Goal: Communication & Community: Share content

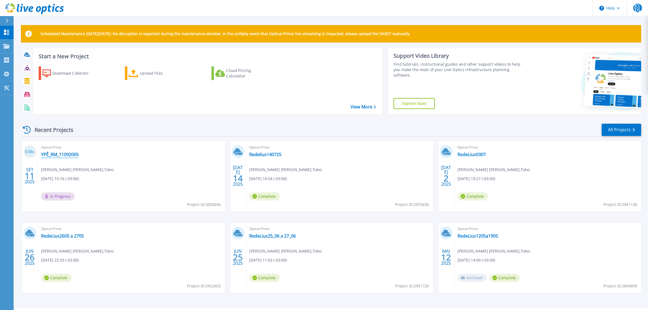
click at [68, 156] on link "YPÊ_RM_11092005" at bounding box center [60, 154] width 38 height 5
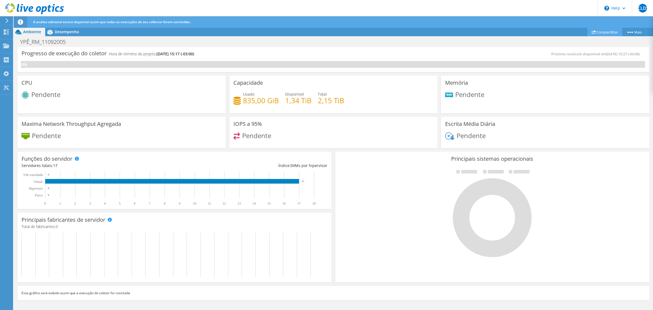
click at [606, 29] on link "Compartilhar" at bounding box center [605, 32] width 35 height 8
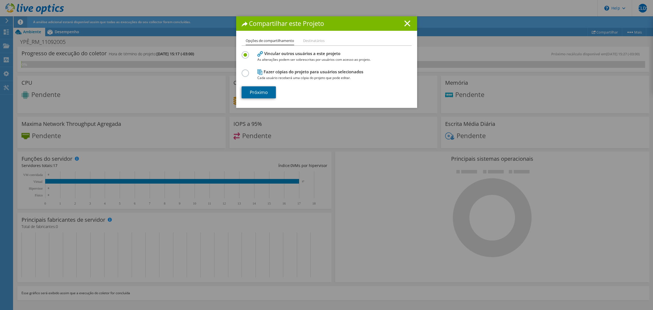
click at [249, 93] on link "Próximo" at bounding box center [259, 92] width 34 height 12
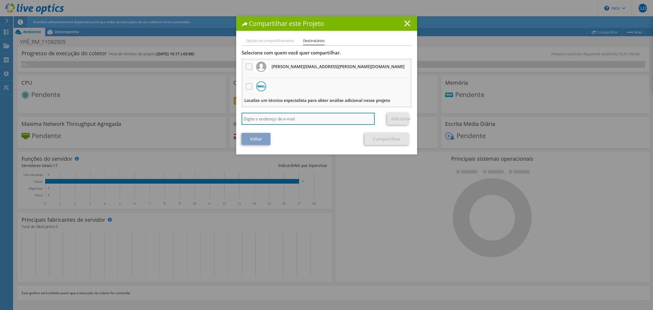
click at [260, 116] on input "search" at bounding box center [308, 119] width 133 height 12
type input "brun"
drag, startPoint x: 269, startPoint y: 121, endPoint x: 176, endPoint y: 106, distance: 93.4
click at [176, 106] on div "Compartilhar este Projeto Opções de compartilhamento Destinatários Vincular out…" at bounding box center [326, 154] width 653 height 277
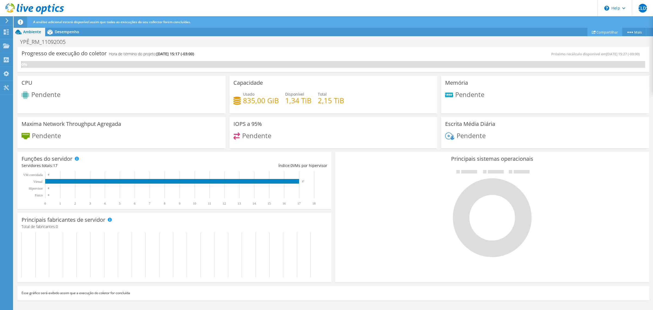
click at [618, 35] on link "Compartilhar" at bounding box center [605, 32] width 35 height 8
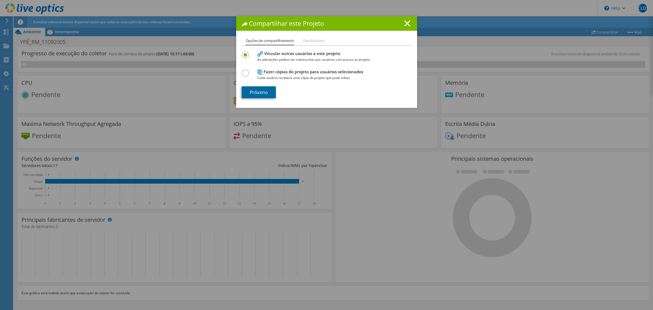
click at [256, 90] on link "Próximo" at bounding box center [259, 92] width 34 height 12
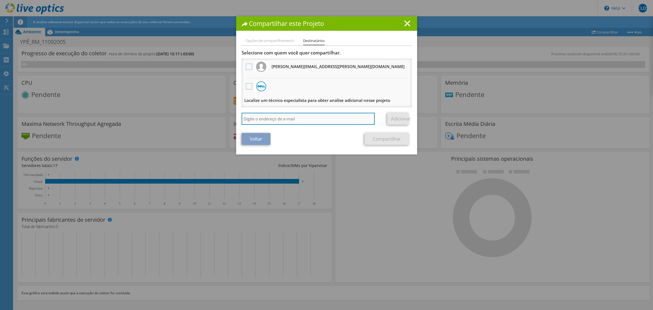
click at [266, 113] on input "search" at bounding box center [308, 119] width 133 height 12
paste input "bruno.pechinin@totvs.com.br"
type input "bruno.pechinin@totvs.com.br"
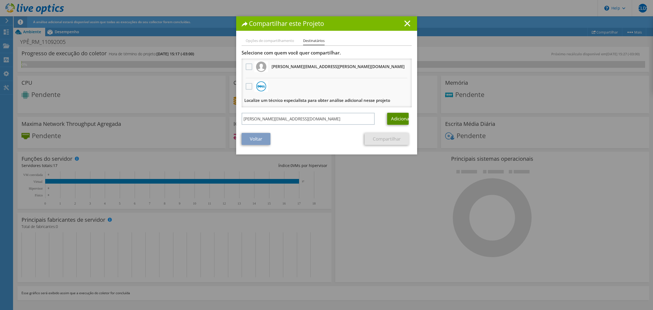
click at [394, 117] on link "Adicionar" at bounding box center [398, 119] width 22 height 12
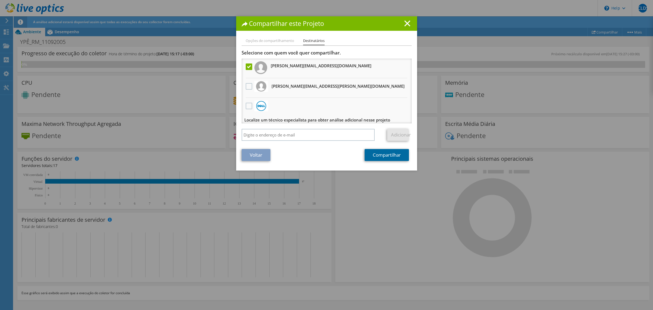
click at [368, 153] on link "Compartilhar" at bounding box center [387, 155] width 44 height 12
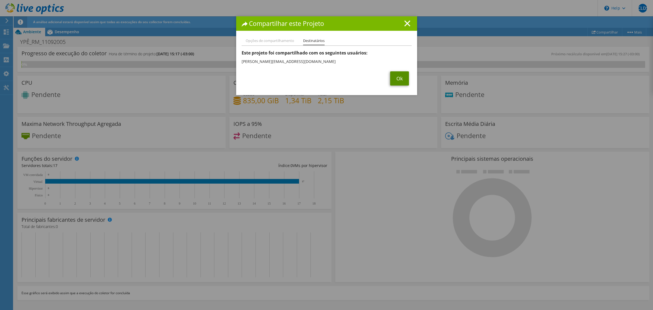
click at [400, 80] on link "Ok" at bounding box center [399, 78] width 19 height 14
